Goal: Task Accomplishment & Management: Manage account settings

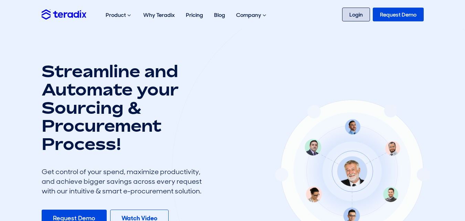
click at [353, 15] on link "Login" at bounding box center [356, 15] width 28 height 14
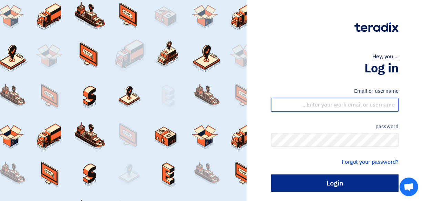
type input "waraich@hahest.com"
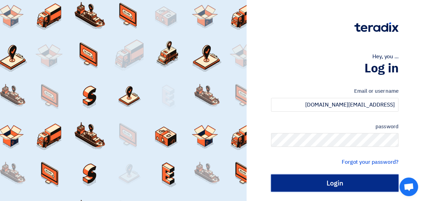
click at [312, 188] on input "Login" at bounding box center [334, 182] width 127 height 17
type input "Sign in"
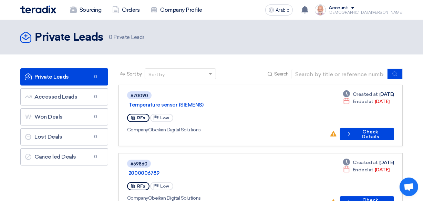
click at [243, 34] on div "Private Leads Private Leads 0 Private Leads" at bounding box center [211, 37] width 382 height 14
